Goal: Task Accomplishment & Management: Use online tool/utility

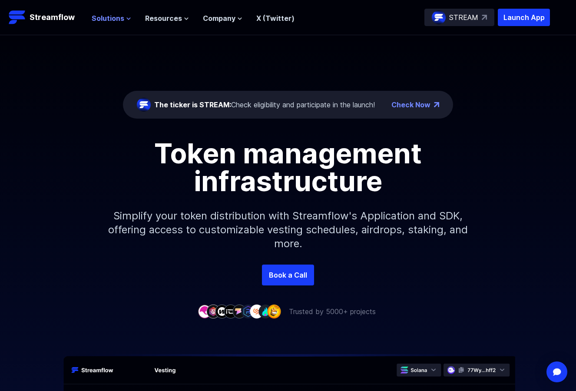
click at [115, 19] on span "Solutions" at bounding box center [108, 18] width 33 height 10
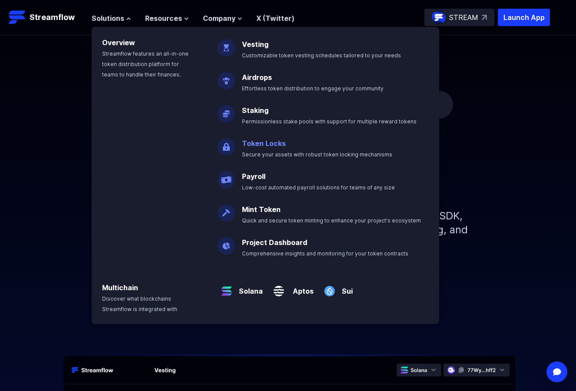
click at [251, 141] on link "Token Locks" at bounding box center [264, 143] width 44 height 9
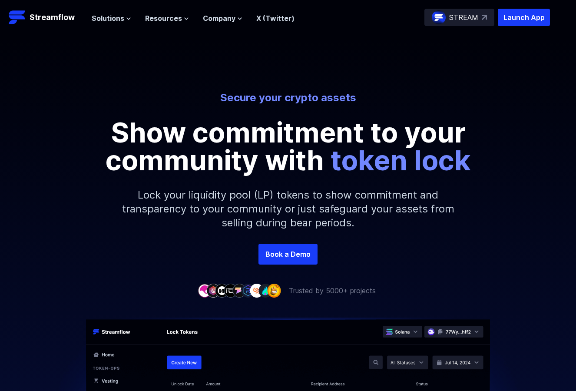
click at [115, 19] on span "Solutions" at bounding box center [108, 18] width 33 height 10
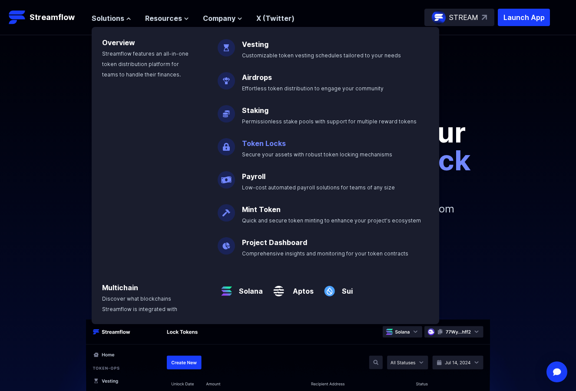
click at [256, 146] on link "Token Locks" at bounding box center [264, 143] width 44 height 9
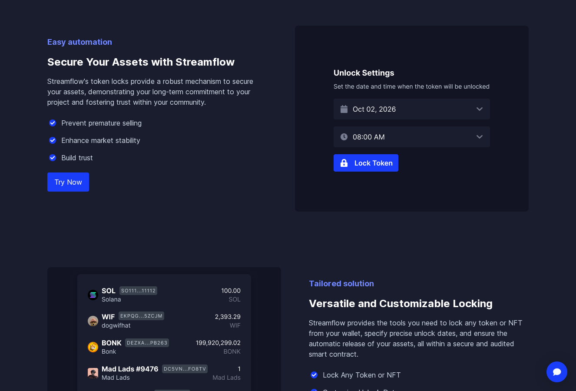
scroll to position [550, 0]
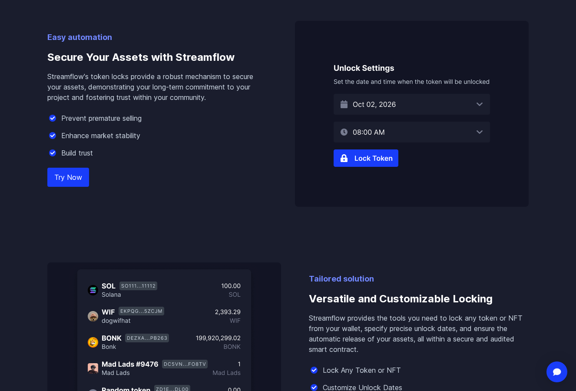
click at [67, 176] on link "Try Now" at bounding box center [68, 177] width 42 height 19
